Goal: Information Seeking & Learning: Learn about a topic

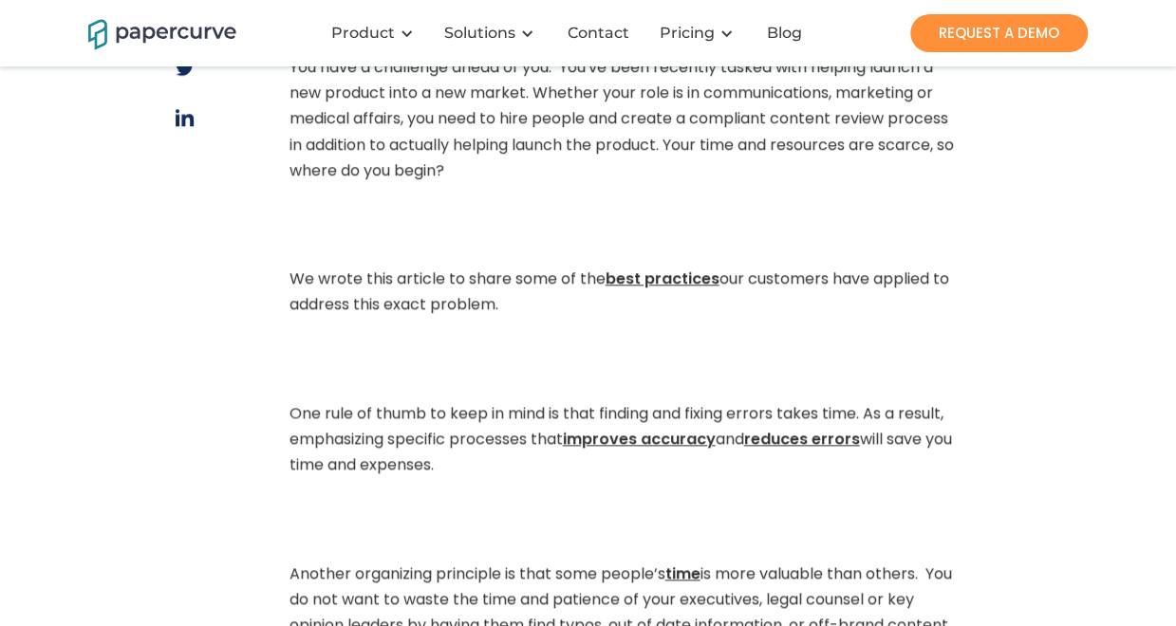
scroll to position [759, 0]
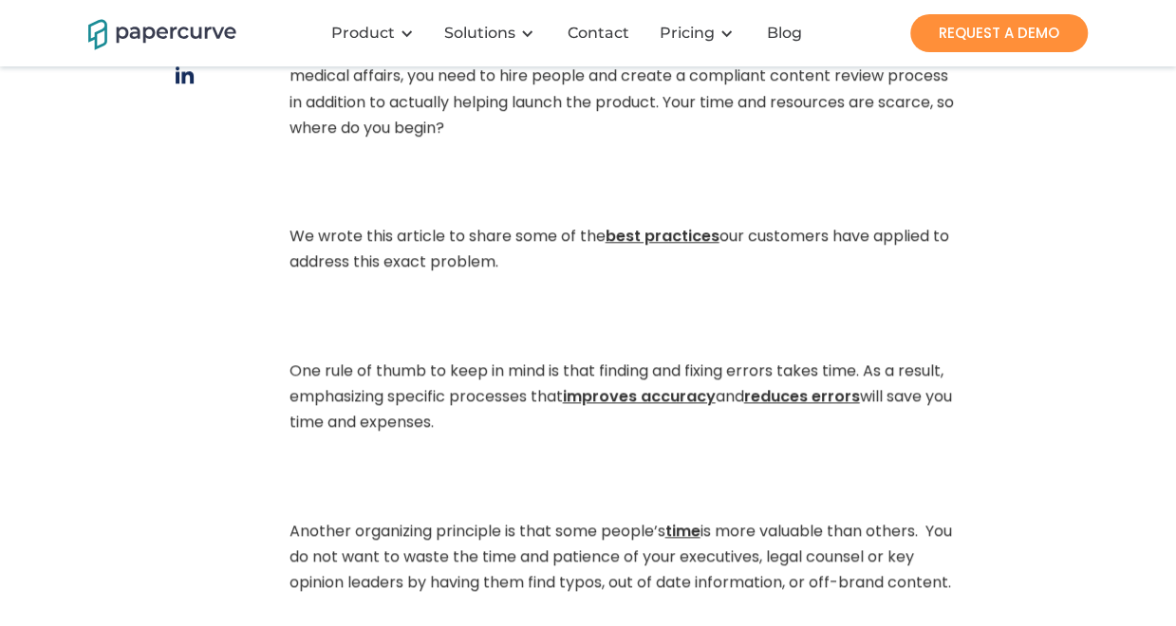
click at [655, 236] on strong "best practices" at bounding box center [662, 236] width 114 height 22
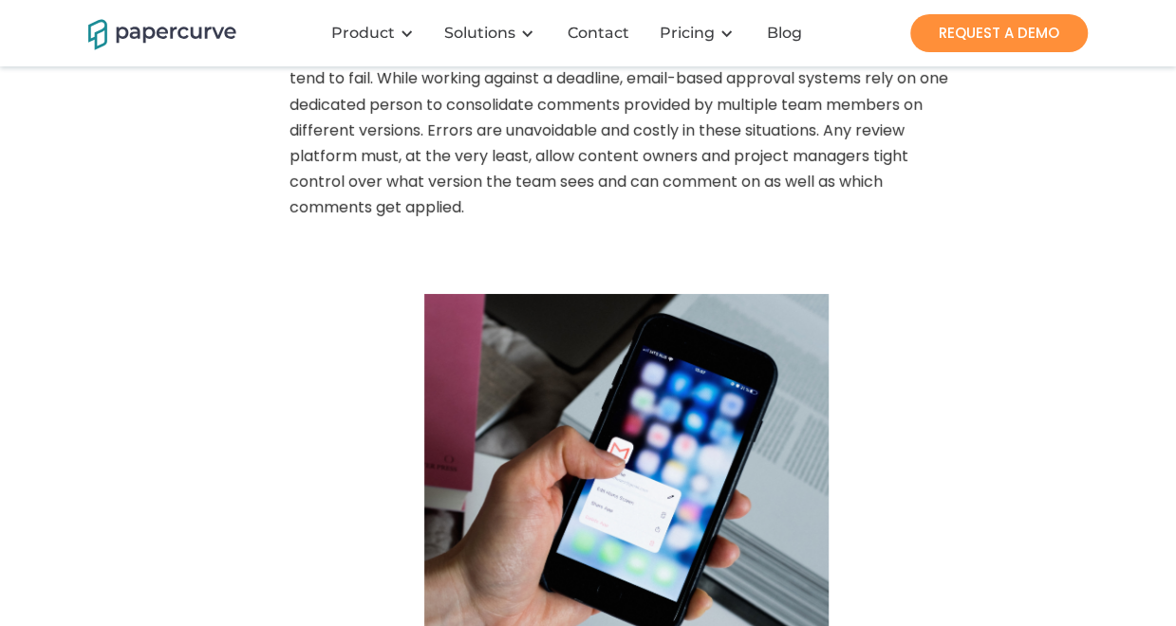
scroll to position [2847, 0]
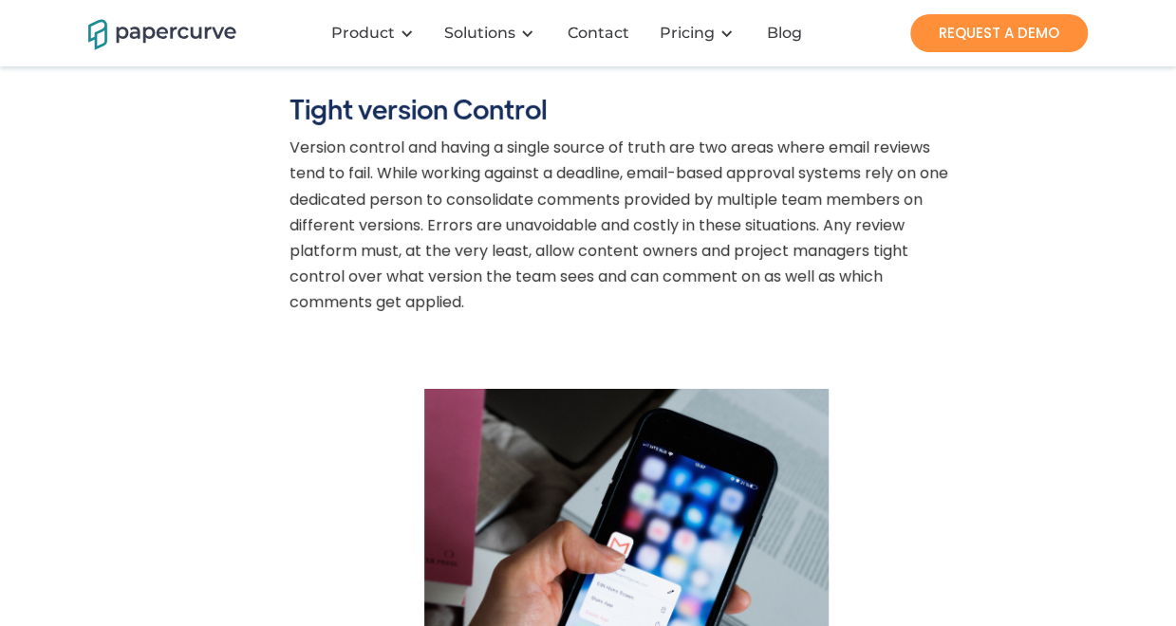
click at [292, 176] on p "Version control and having a single source of truth are two areas where email r…" at bounding box center [626, 230] width 674 height 190
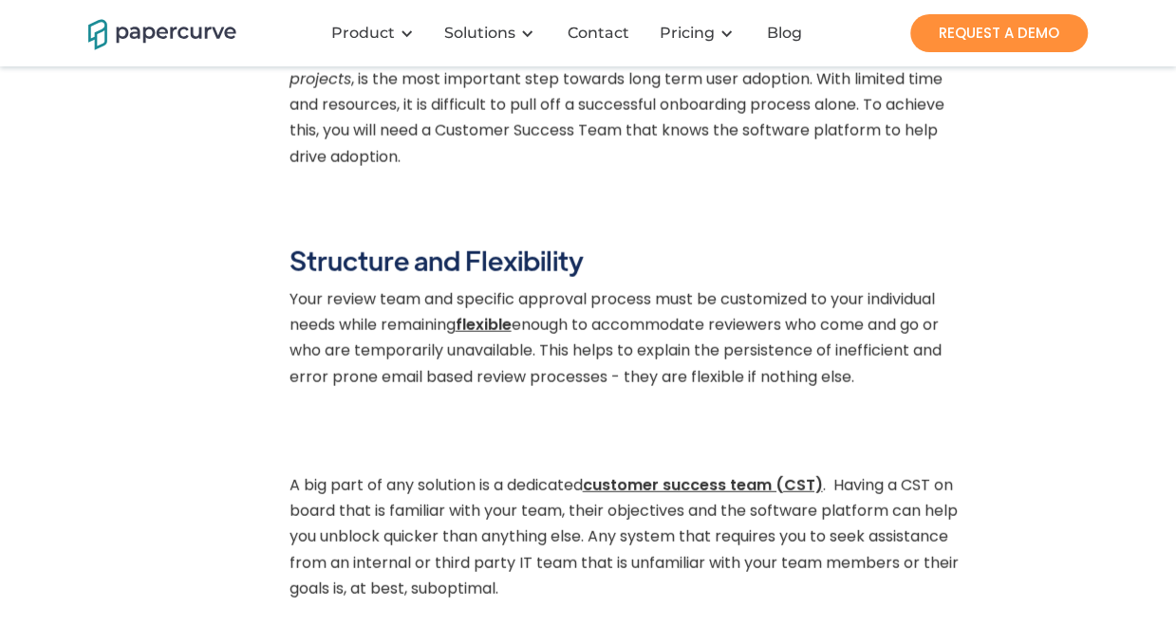
scroll to position [2054, 0]
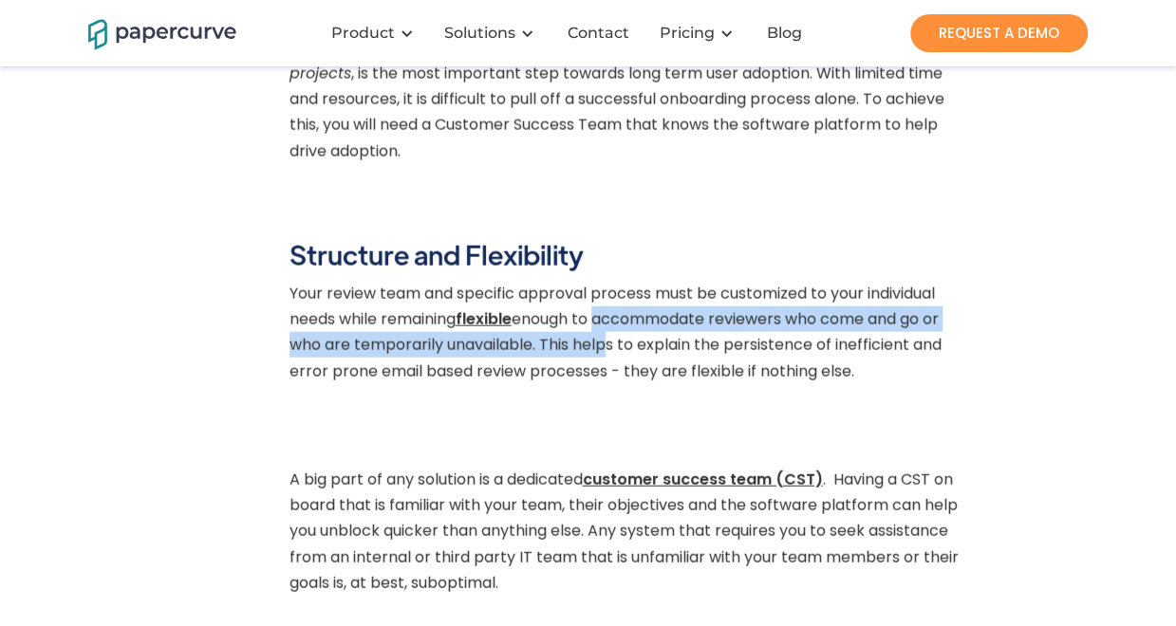
drag, startPoint x: 610, startPoint y: 343, endPoint x: 613, endPoint y: 362, distance: 20.1
click at [613, 362] on p "Your review team and specific approval process must be customized to your indiv…" at bounding box center [626, 337] width 674 height 113
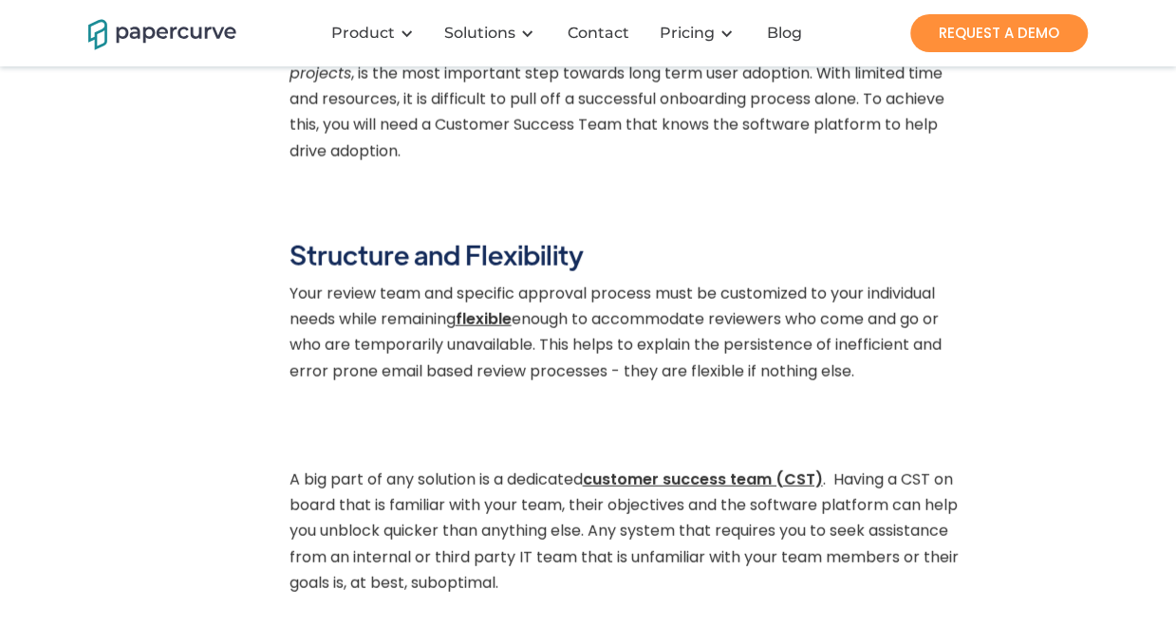
drag, startPoint x: 613, startPoint y: 362, endPoint x: 701, endPoint y: 379, distance: 89.7
click at [701, 379] on p "Your review team and specific approval process must be customized to your indiv…" at bounding box center [626, 337] width 674 height 113
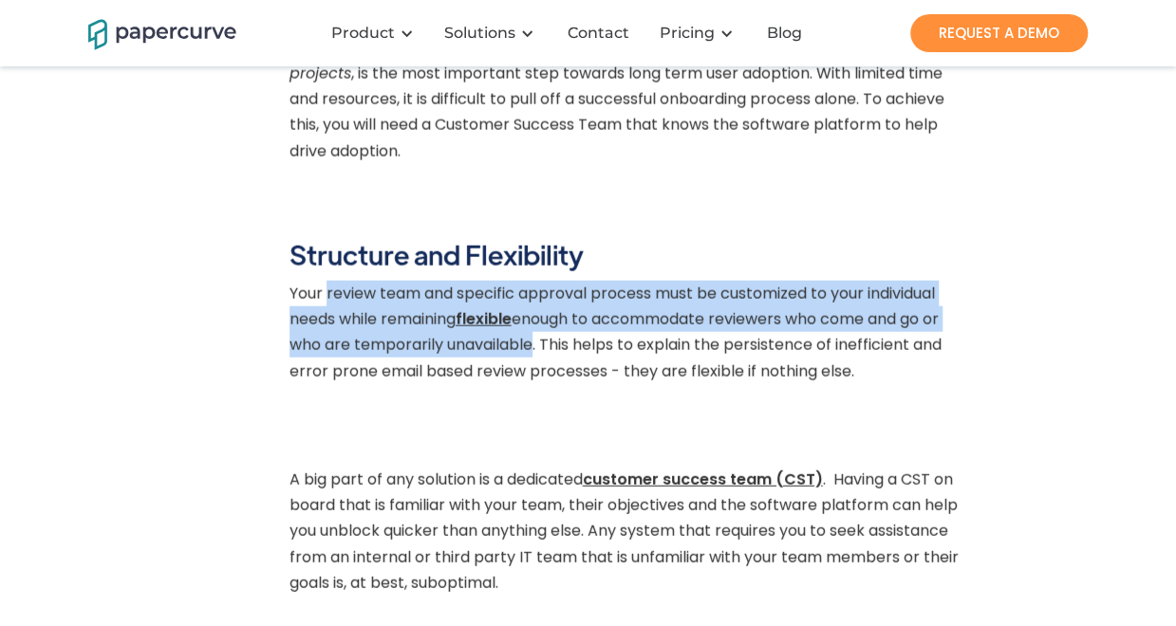
drag, startPoint x: 328, startPoint y: 322, endPoint x: 533, endPoint y: 363, distance: 209.2
click at [533, 363] on p "Your review team and specific approval process must be customized to your indiv…" at bounding box center [626, 337] width 674 height 113
drag, startPoint x: 533, startPoint y: 363, endPoint x: 456, endPoint y: 363, distance: 76.9
copy p "review team and specific approval process must be customized to your individual…"
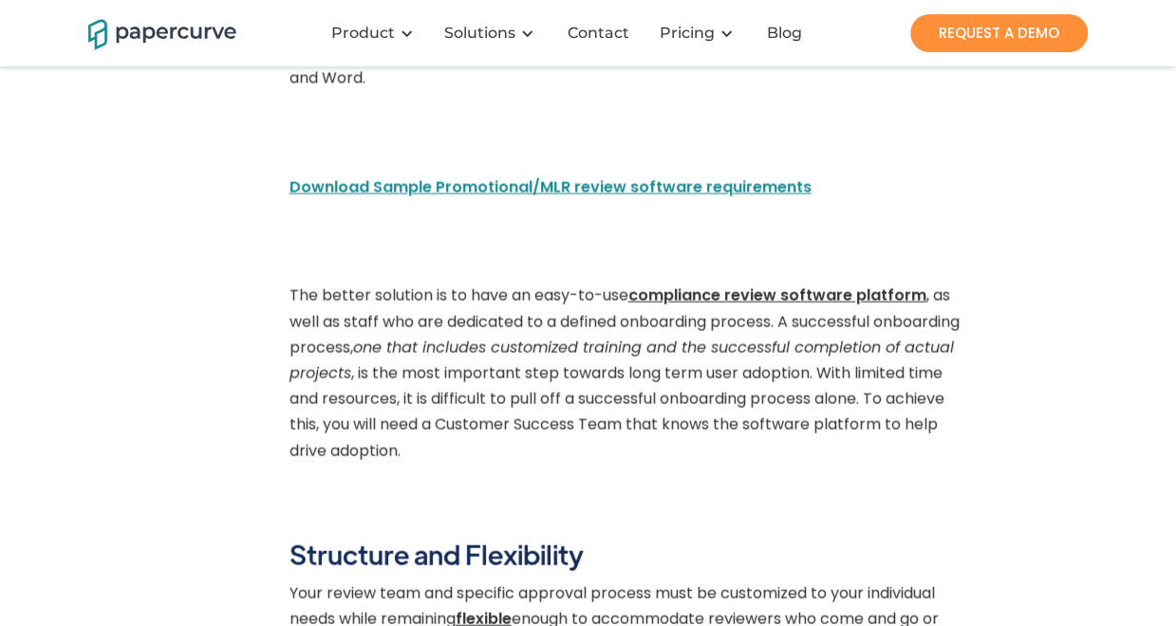
scroll to position [1580, 0]
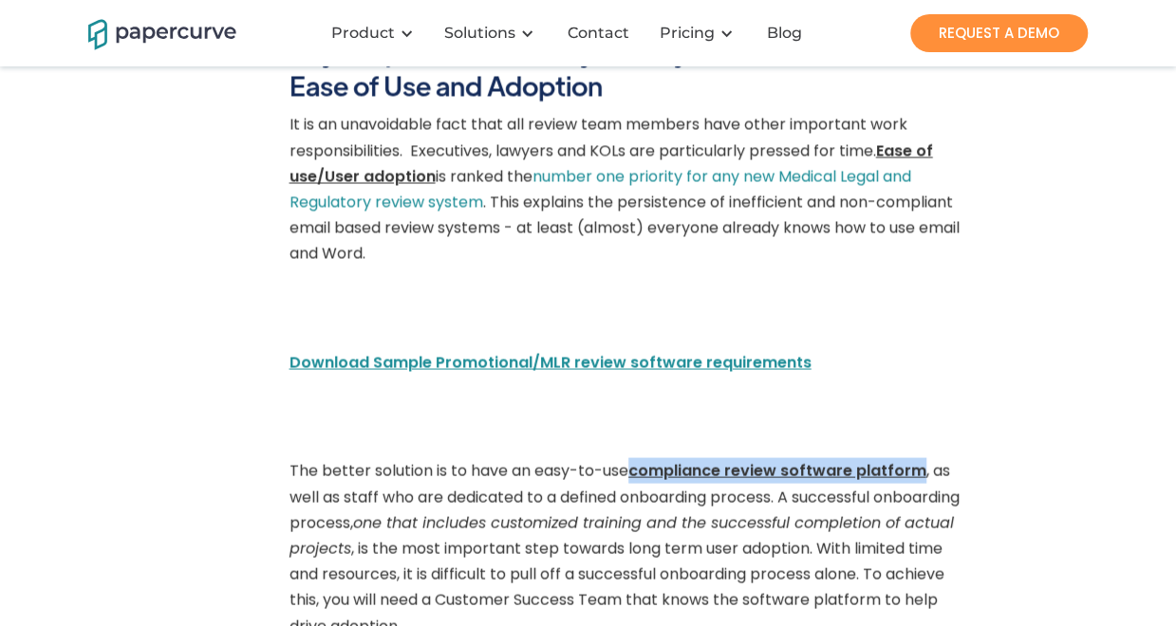
drag, startPoint x: 633, startPoint y: 496, endPoint x: 920, endPoint y: 502, distance: 287.6
click at [920, 502] on p "The better solution is to have an easy-to-use compliance review software platfo…" at bounding box center [626, 552] width 674 height 190
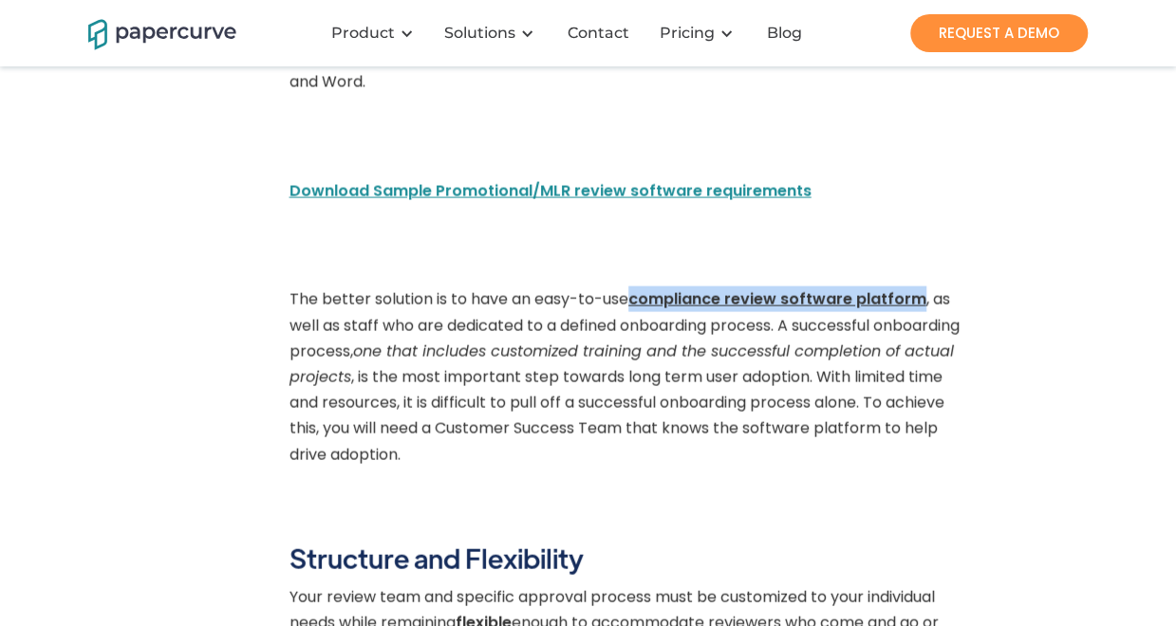
scroll to position [1770, 0]
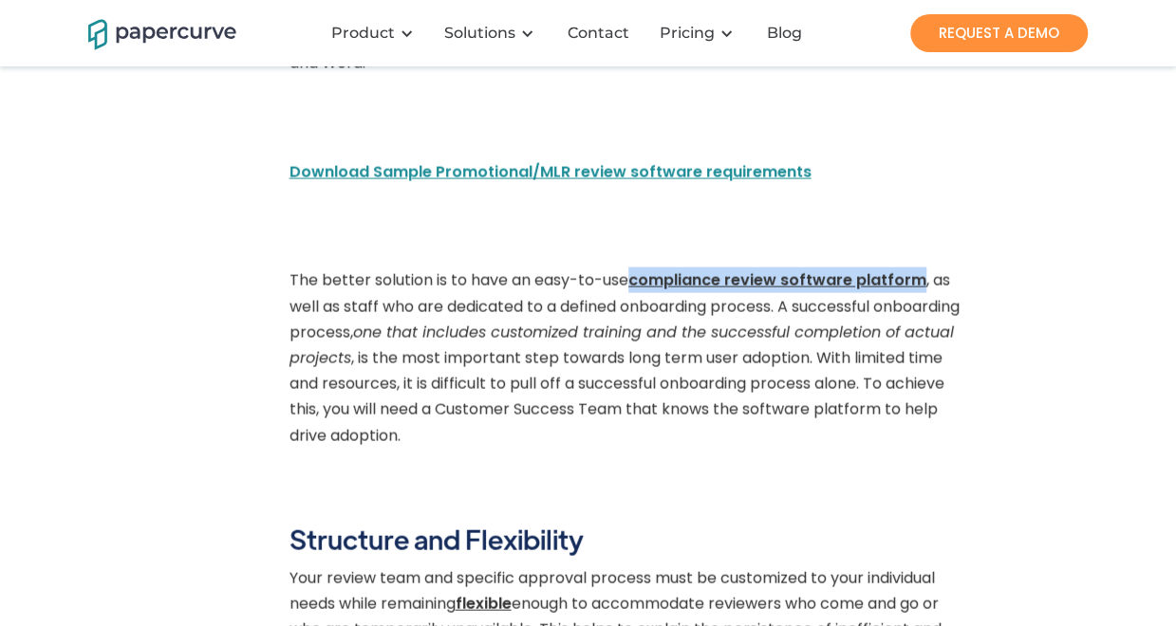
copy strong "compliance review software platform"
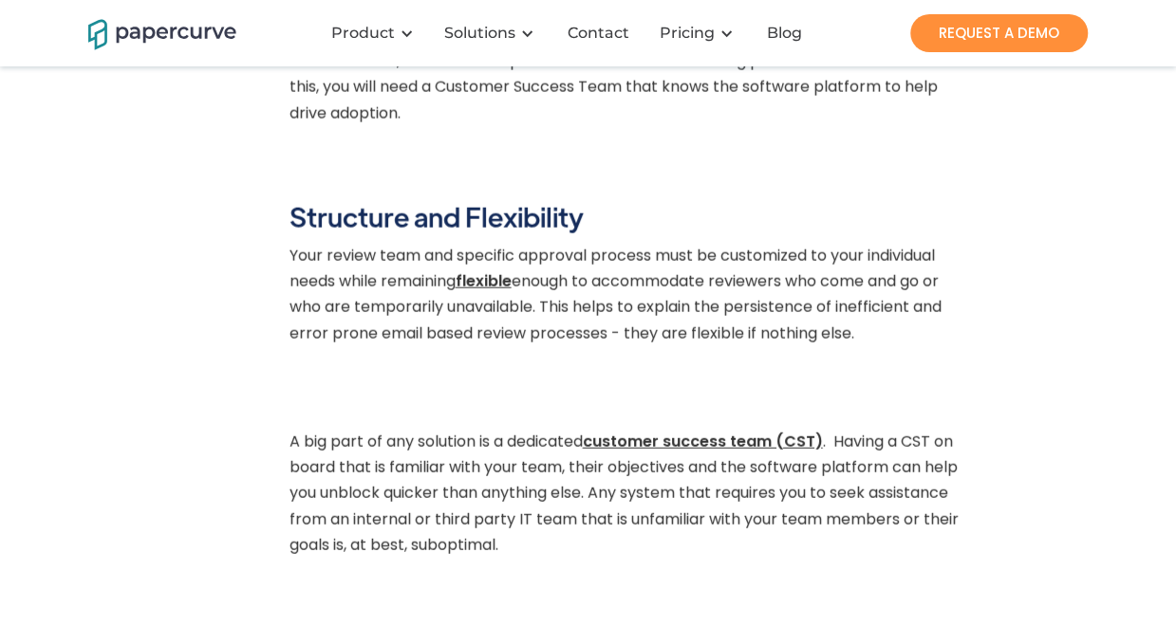
scroll to position [2149, 0]
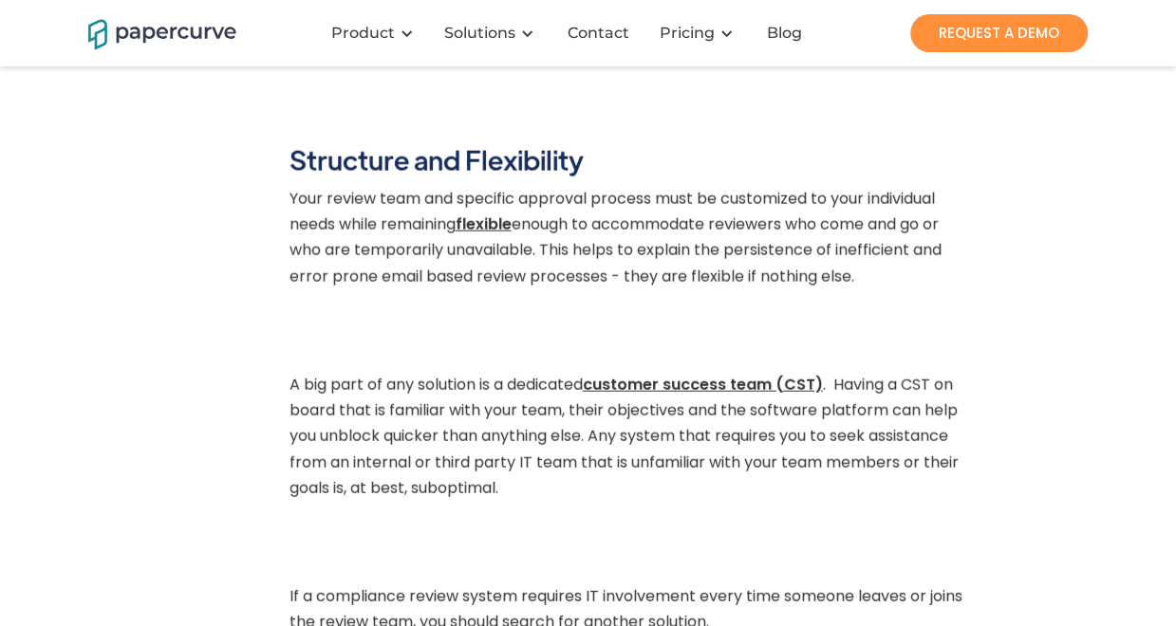
click at [713, 284] on p "Your review team and specific approval process must be customized to your indiv…" at bounding box center [626, 242] width 674 height 113
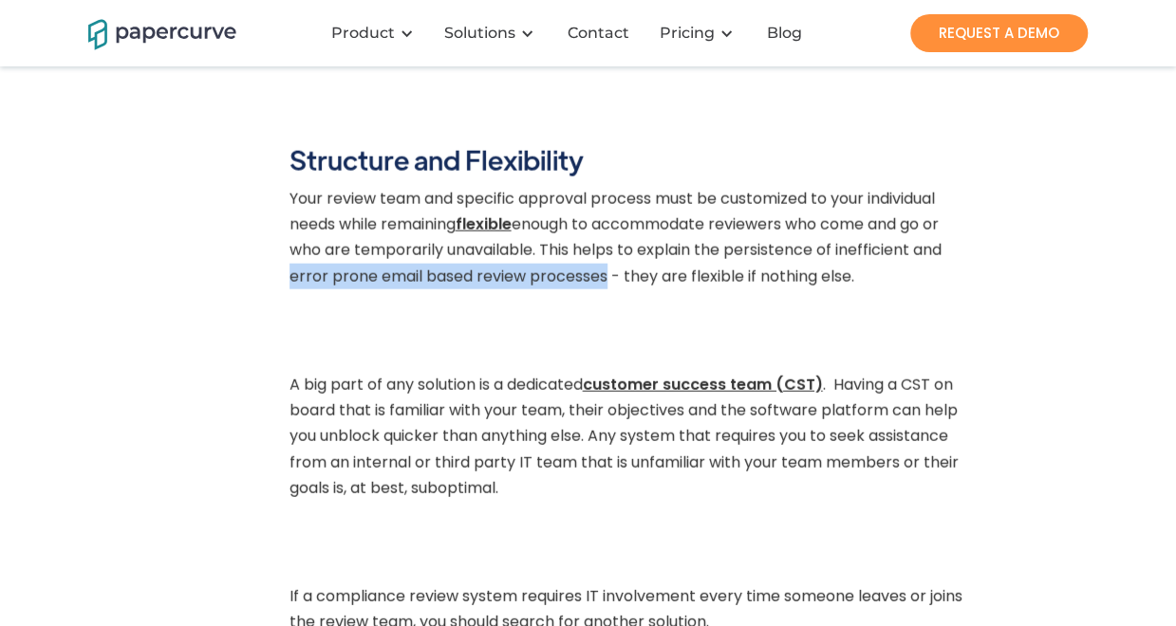
drag, startPoint x: 292, startPoint y: 301, endPoint x: 605, endPoint y: 303, distance: 313.1
click at [605, 299] on p "Your review team and specific approval process must be customized to your indiv…" at bounding box center [626, 242] width 674 height 113
drag, startPoint x: 605, startPoint y: 303, endPoint x: 582, endPoint y: 305, distance: 23.8
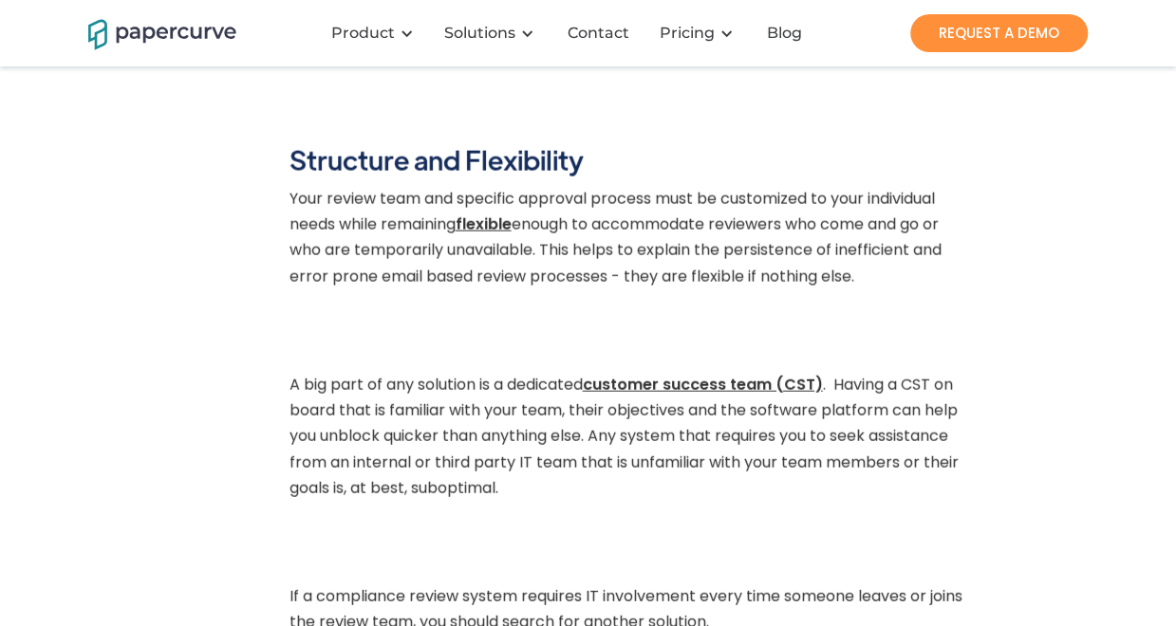
drag, startPoint x: 582, startPoint y: 305, endPoint x: 403, endPoint y: 287, distance: 179.3
click at [403, 287] on p "Your review team and specific approval process must be customized to your indiv…" at bounding box center [626, 242] width 674 height 113
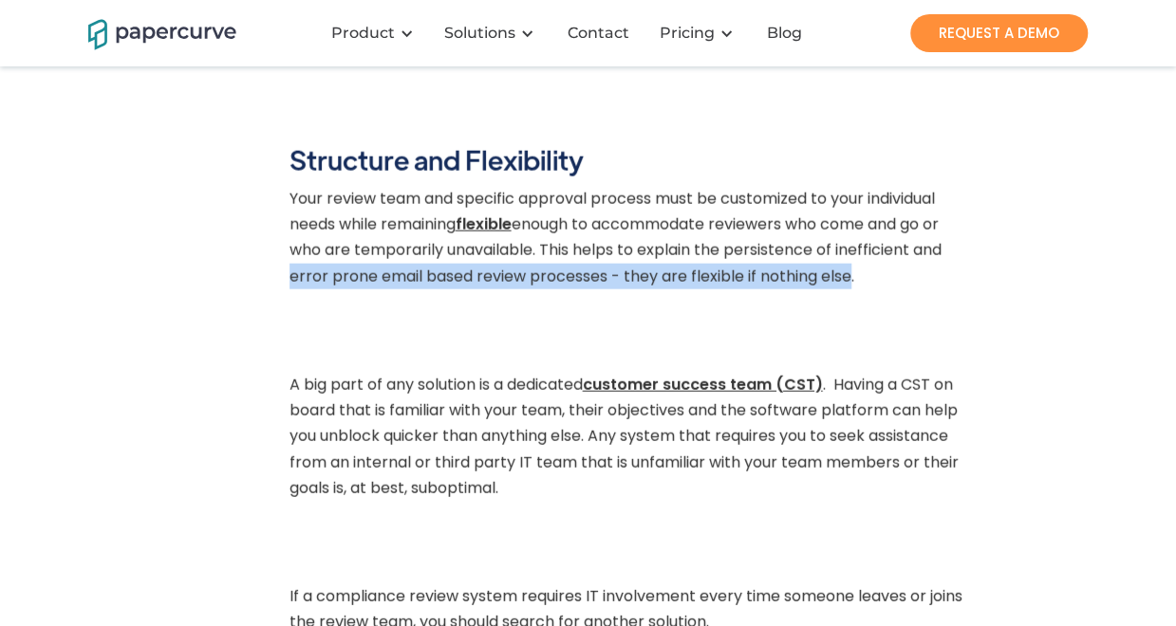
drag, startPoint x: 290, startPoint y: 302, endPoint x: 850, endPoint y: 307, distance: 559.8
click at [850, 299] on p "Your review team and specific approval process must be customized to your indiv…" at bounding box center [626, 242] width 674 height 113
drag, startPoint x: 850, startPoint y: 307, endPoint x: 843, endPoint y: 300, distance: 10.7
copy p "error prone email based review processes - they are flexible if nothing else"
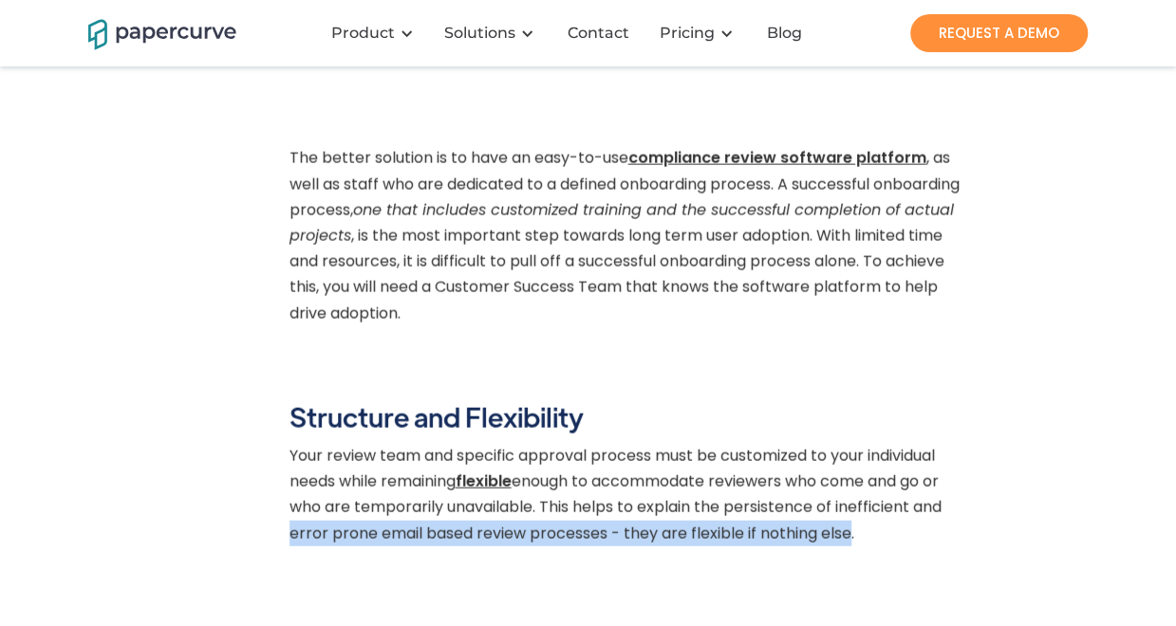
scroll to position [1770, 0]
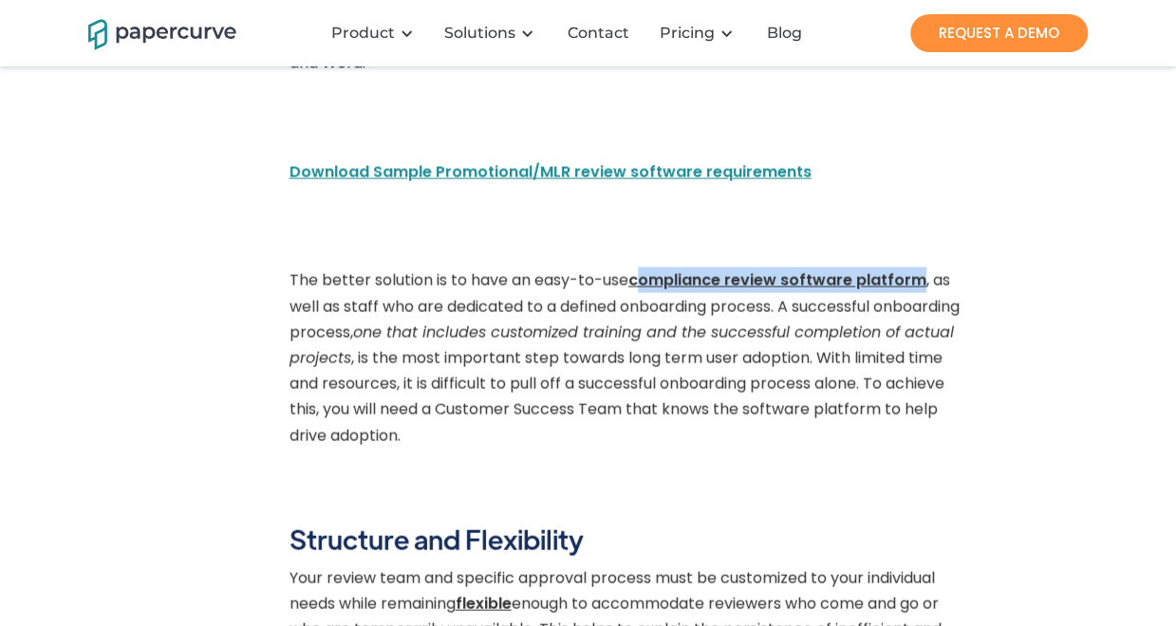
drag, startPoint x: 639, startPoint y: 305, endPoint x: 920, endPoint y: 306, distance: 281.8
click at [920, 291] on strong "compliance review software platform" at bounding box center [777, 280] width 298 height 22
drag, startPoint x: 920, startPoint y: 306, endPoint x: 824, endPoint y: 301, distance: 96.9
copy strong "ompliance review software platform"
click at [765, 415] on p "The better solution is to have an easy-to-use compliance review software platfo…" at bounding box center [626, 363] width 674 height 190
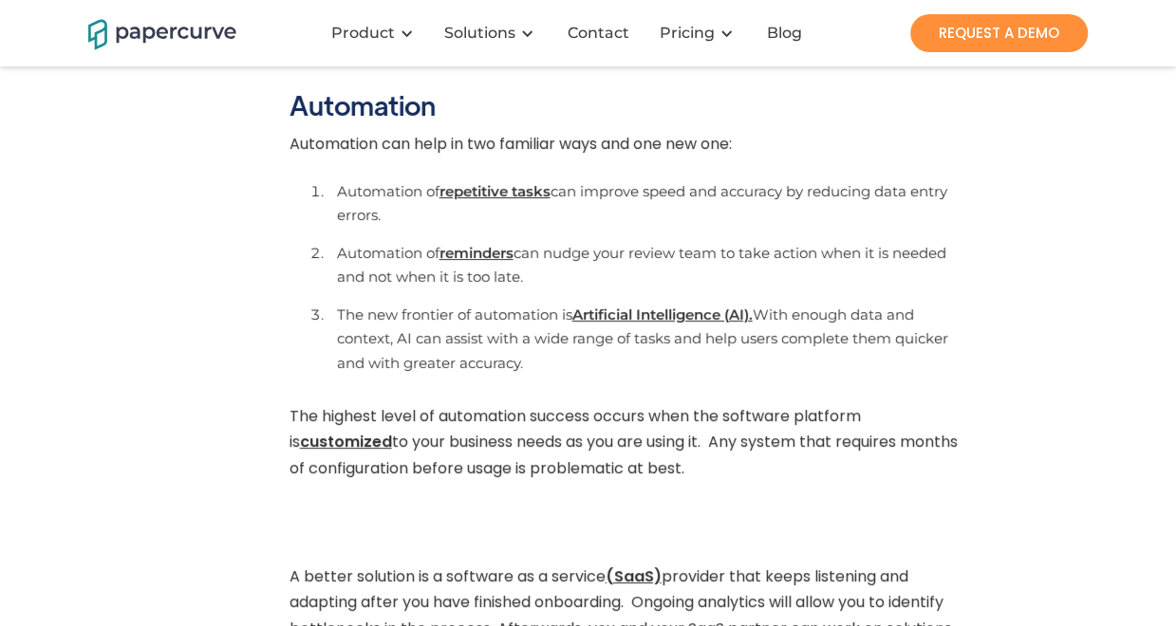
scroll to position [3572, 0]
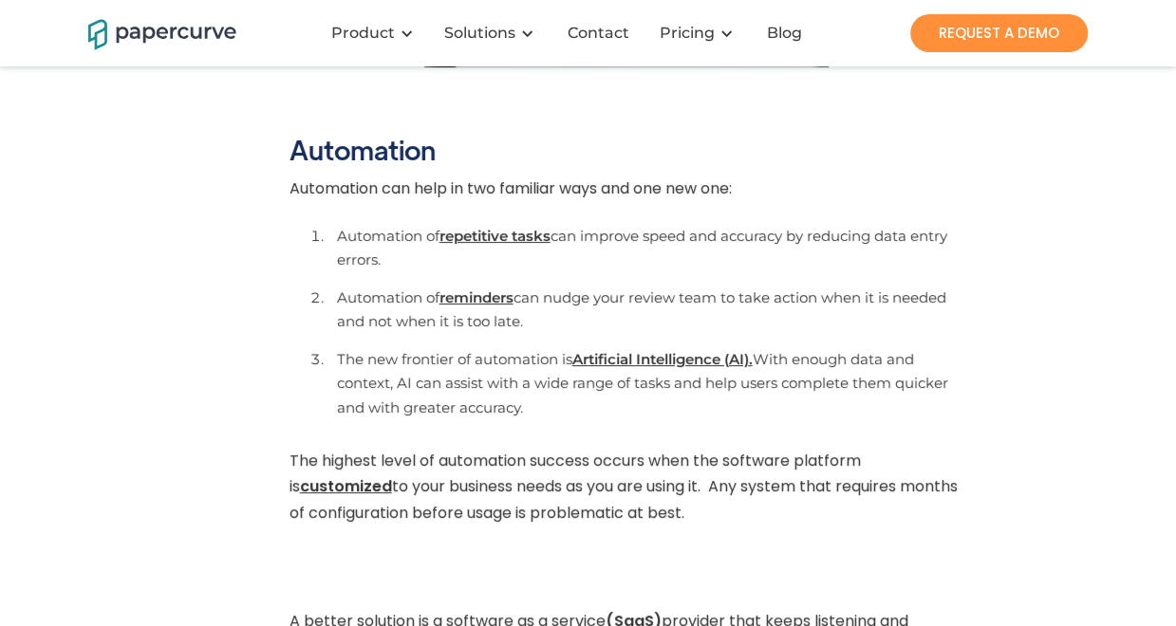
drag, startPoint x: 442, startPoint y: 251, endPoint x: 650, endPoint y: 329, distance: 221.9
click at [650, 329] on ol "Automation of repetitive tasks can improve speed and accuracy by reducing data …" at bounding box center [626, 325] width 674 height 210
